Goal: Task Accomplishment & Management: Use online tool/utility

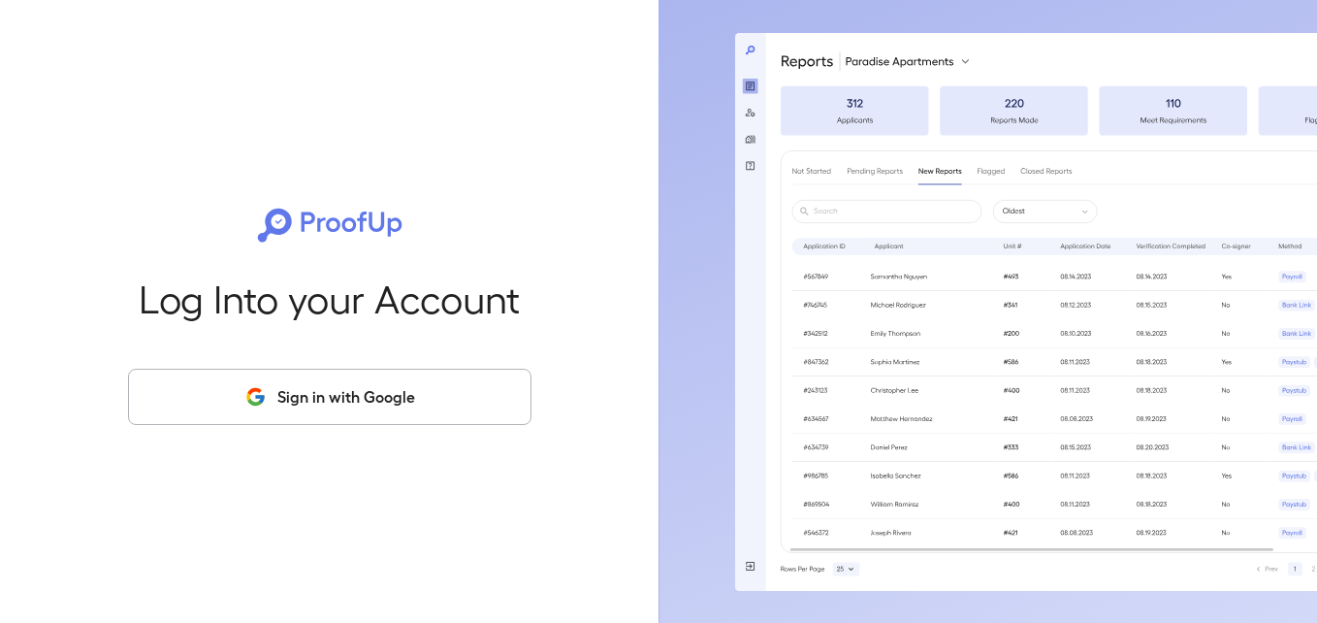
click at [372, 398] on button "Sign in with Google" at bounding box center [330, 397] width 404 height 56
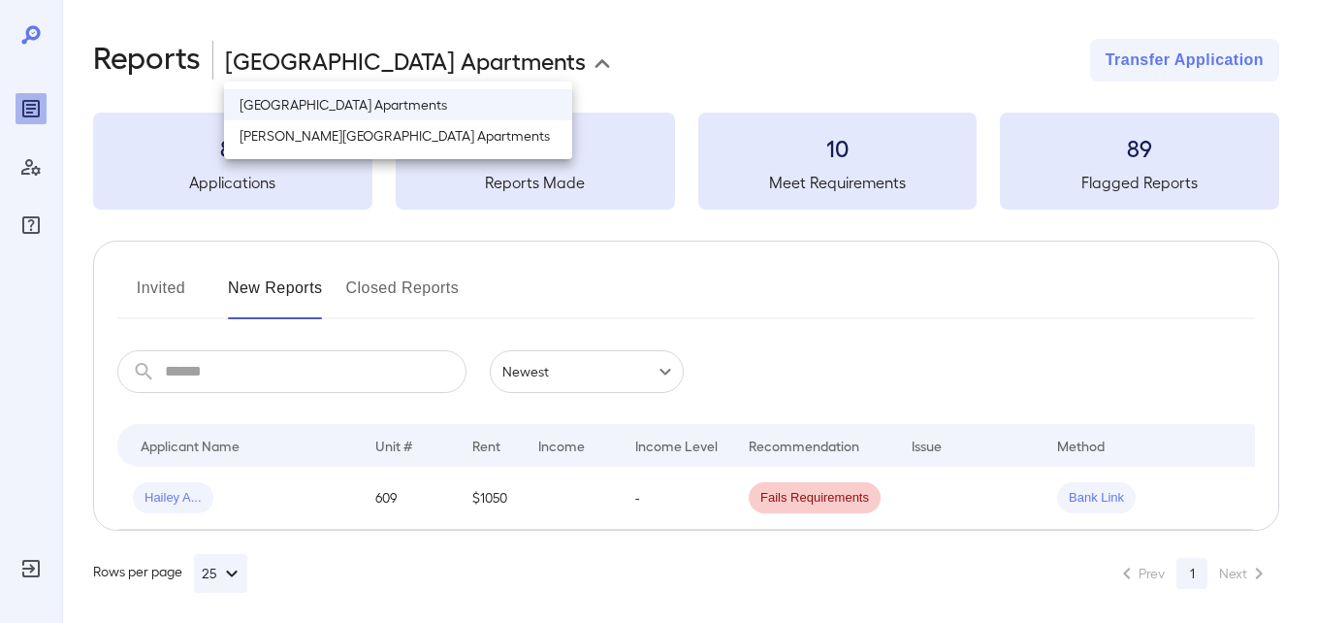
click at [421, 51] on body "**********" at bounding box center [658, 311] width 1317 height 623
click at [419, 133] on li "[PERSON_NAME][GEOGRAPHIC_DATA] Apartments" at bounding box center [398, 135] width 348 height 31
type input "**********"
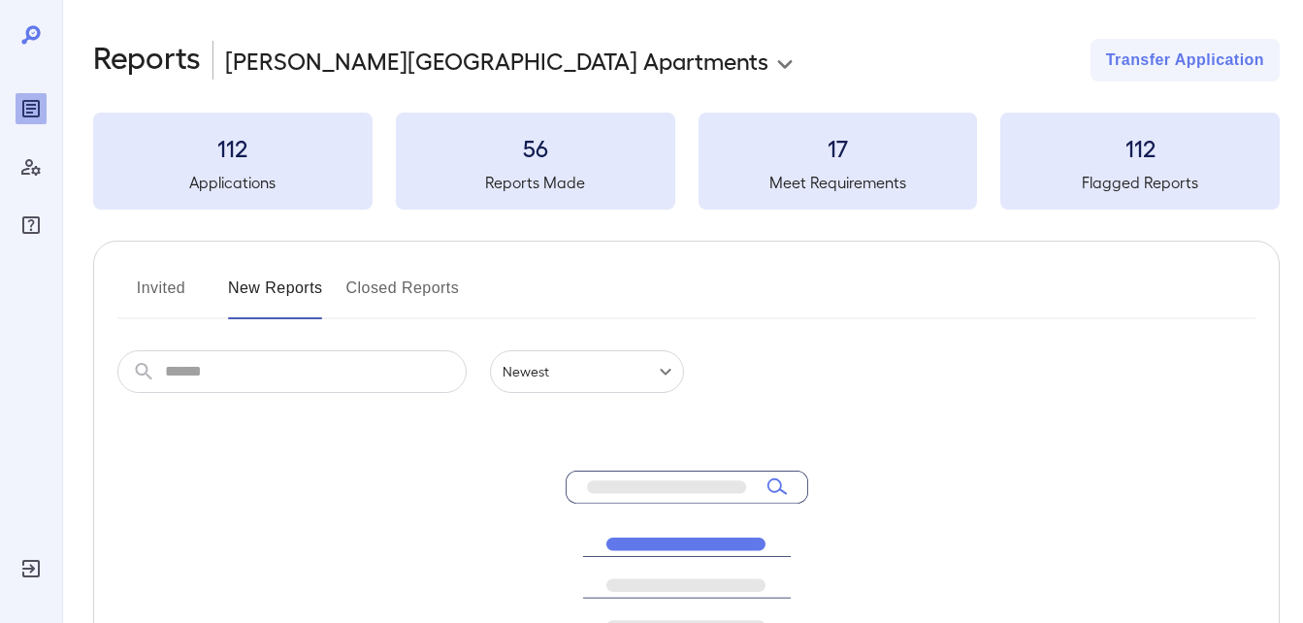
click at [182, 281] on button "Invited" at bounding box center [160, 296] width 87 height 47
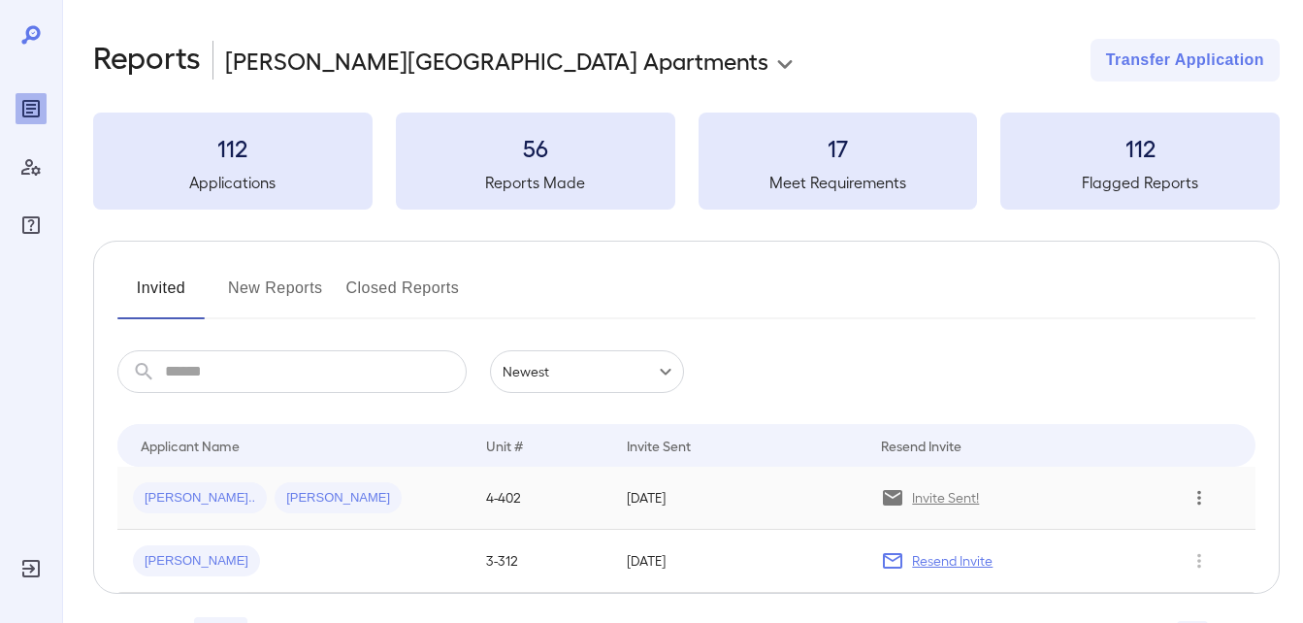
click at [1192, 489] on icon "Row Actions" at bounding box center [1198, 497] width 21 height 23
click at [924, 500] on div at bounding box center [651, 311] width 1303 height 623
click at [1203, 497] on icon "Row Actions" at bounding box center [1198, 497] width 21 height 23
click at [1228, 544] on li "View Application" at bounding box center [1225, 536] width 153 height 31
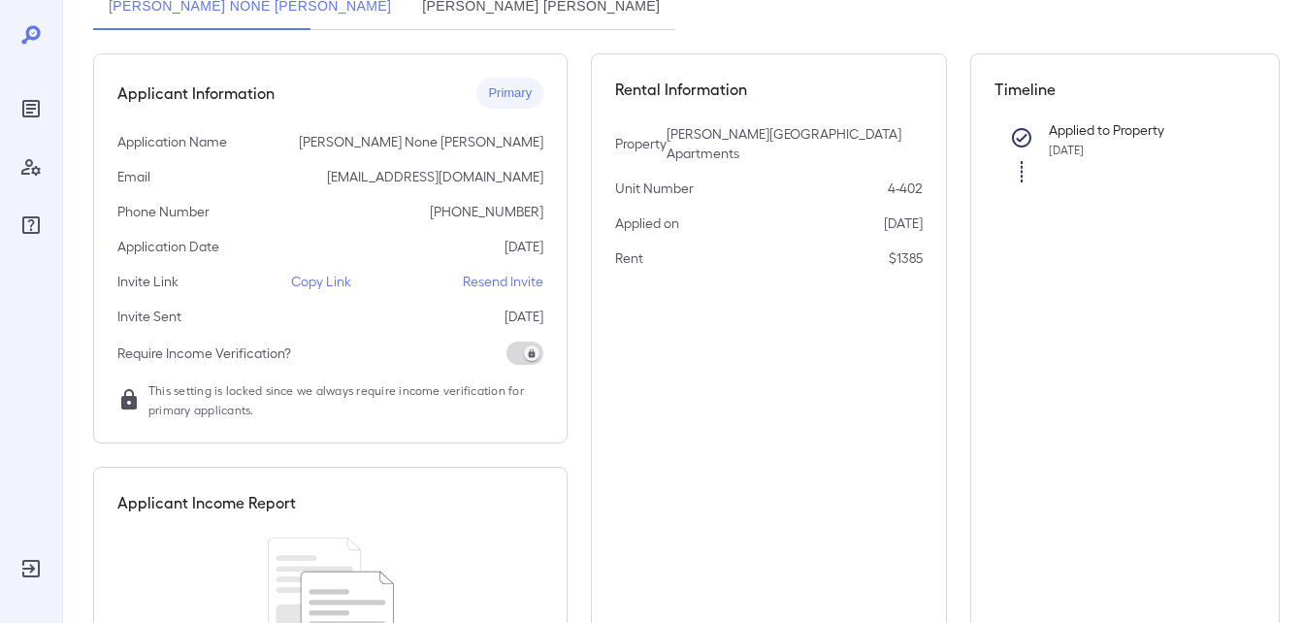
scroll to position [291, 0]
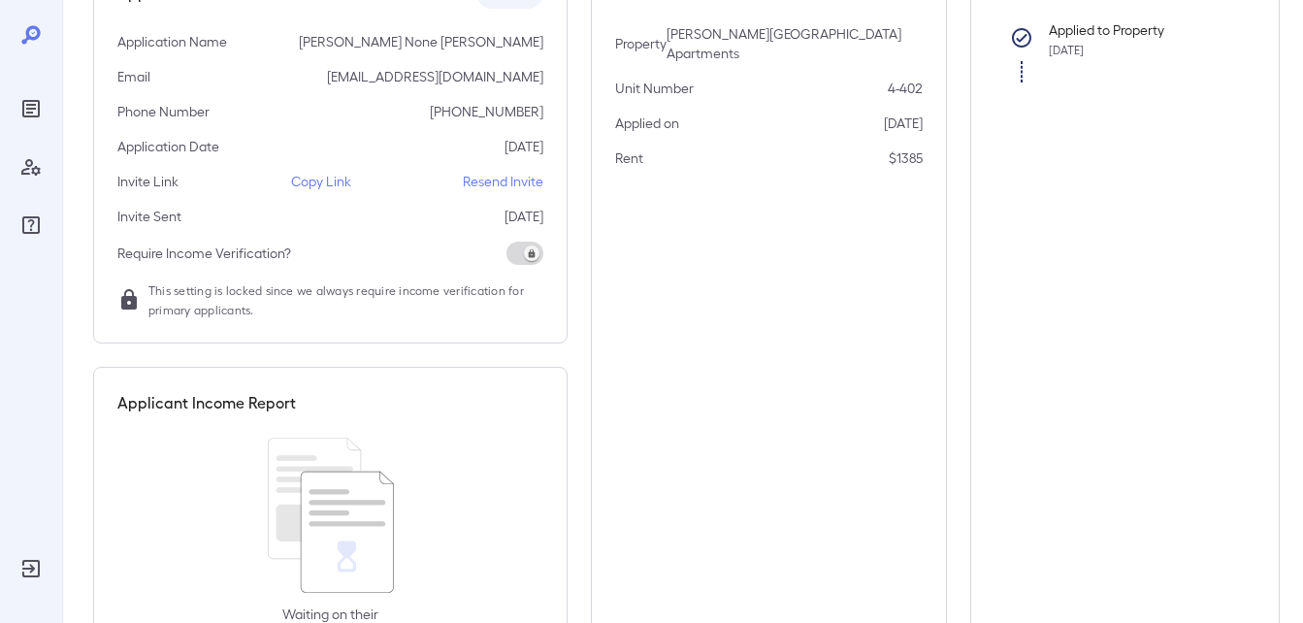
click at [341, 186] on p "Copy Link" at bounding box center [321, 181] width 60 height 19
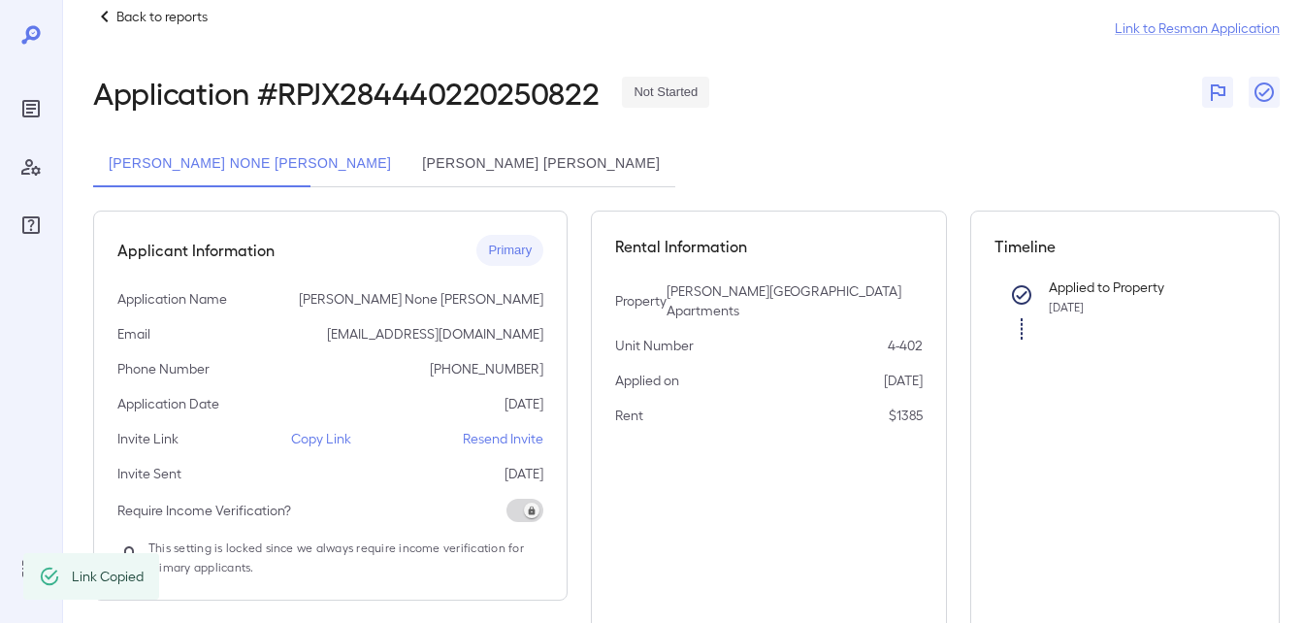
scroll to position [0, 0]
